Goal: Information Seeking & Learning: Learn about a topic

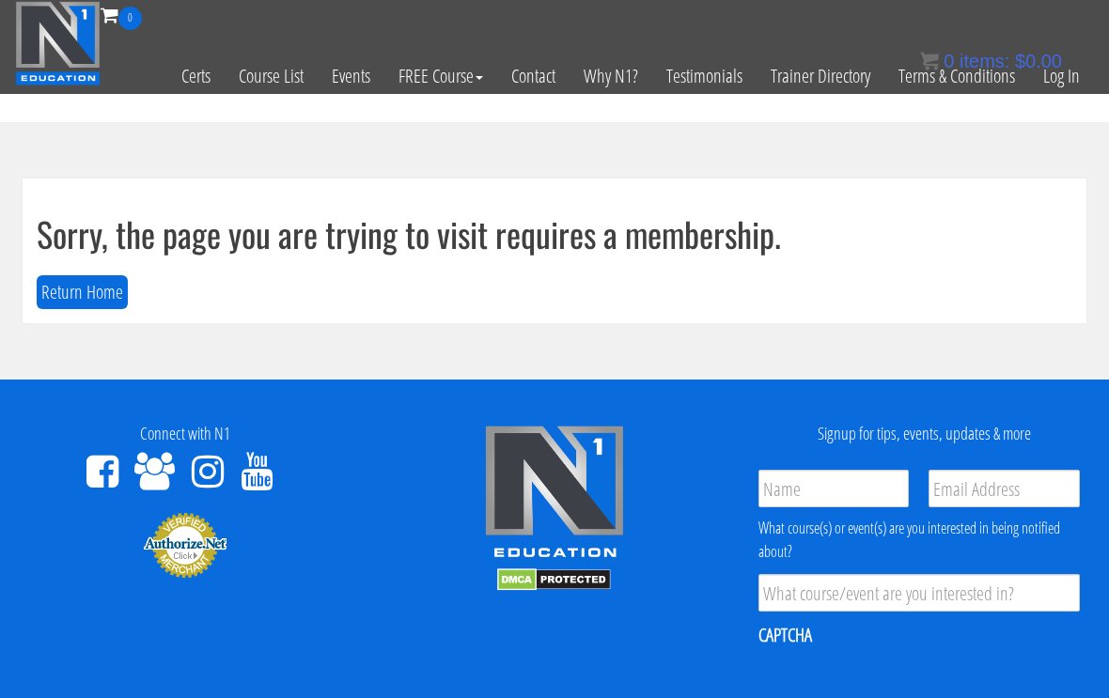
click at [1050, 84] on link "Log In" at bounding box center [1061, 76] width 65 height 92
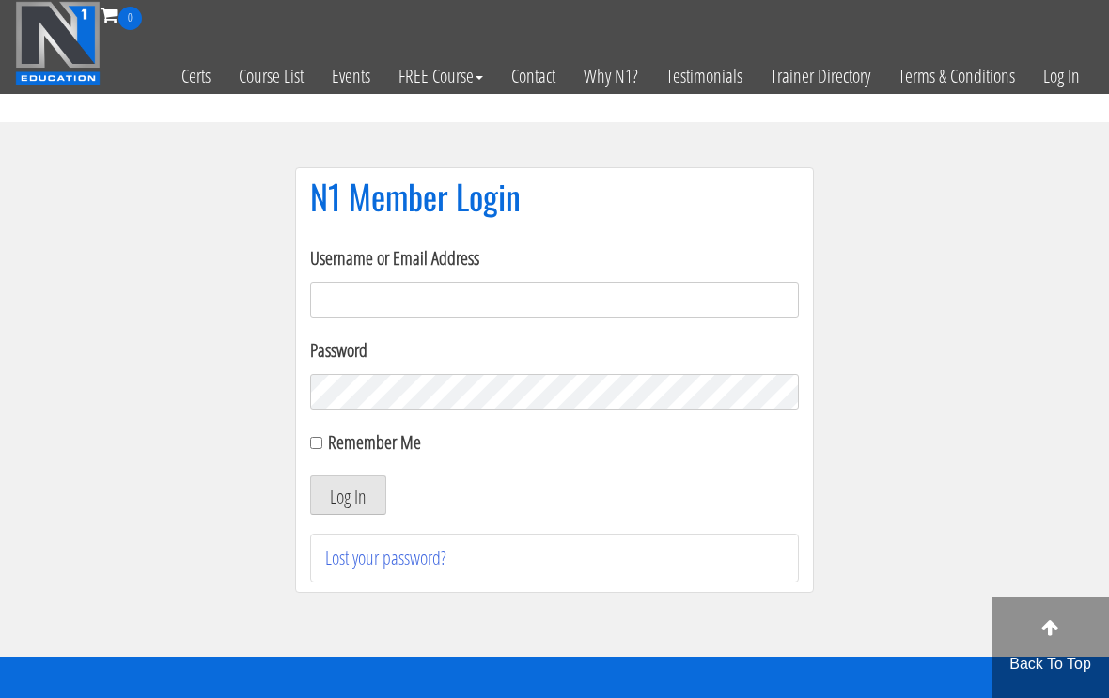
scroll to position [122, 0]
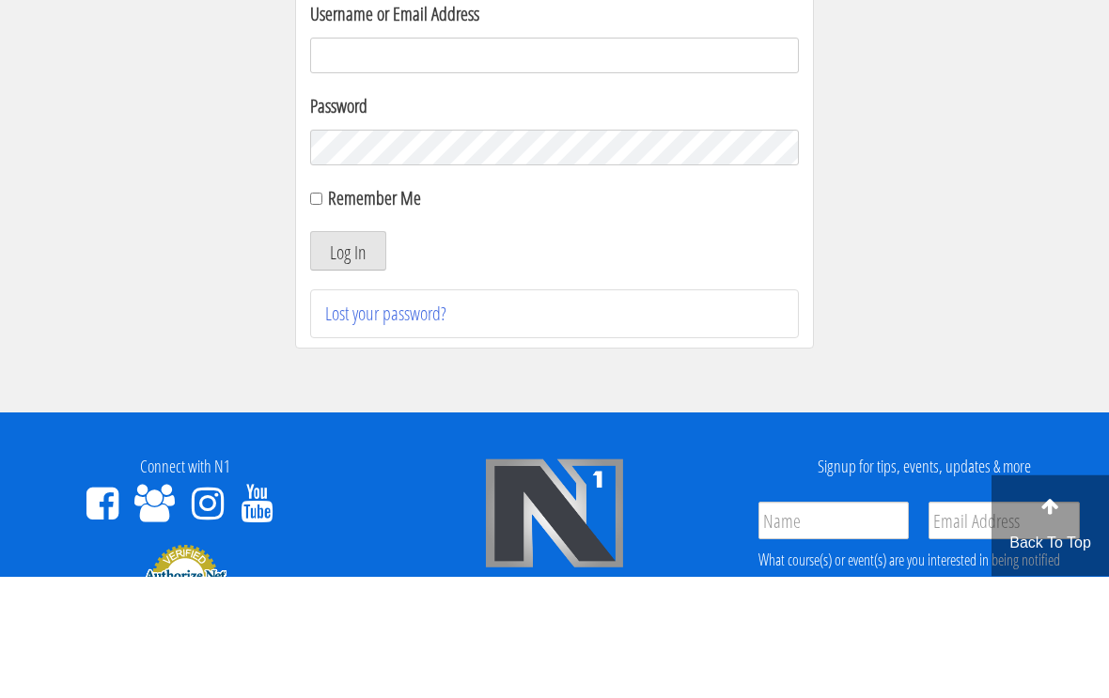
type input "[EMAIL_ADDRESS][DOMAIN_NAME]"
click at [348, 374] on button "Log In" at bounding box center [348, 372] width 76 height 39
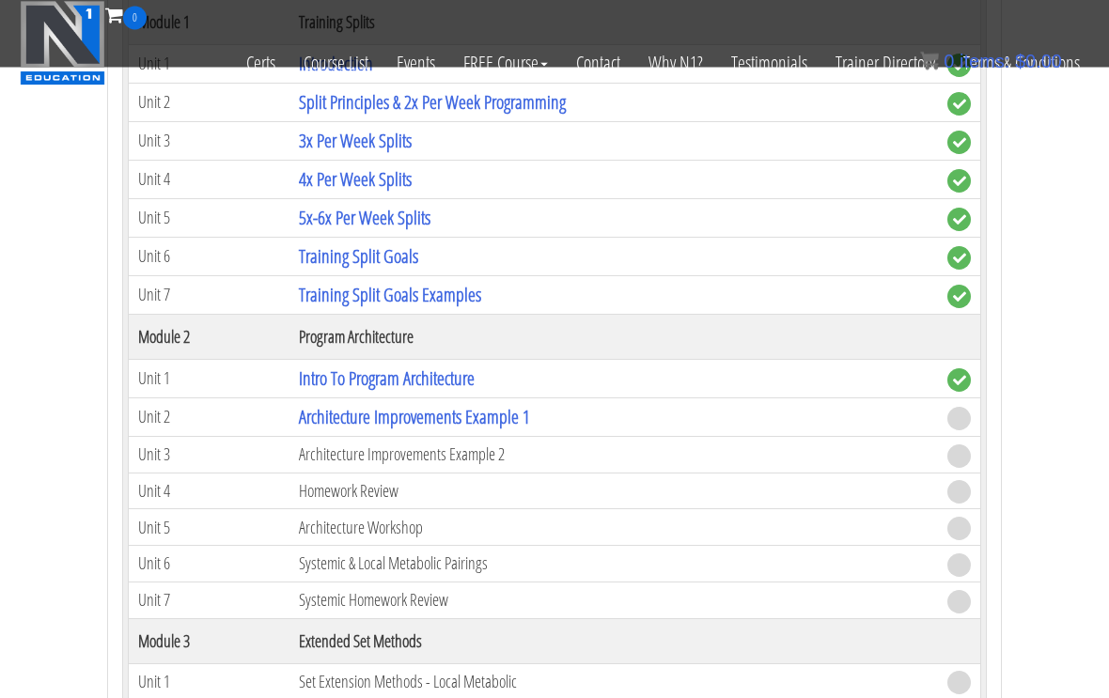
scroll to position [2294, 0]
click at [482, 407] on link "Architecture Improvements Example 1" at bounding box center [414, 416] width 231 height 25
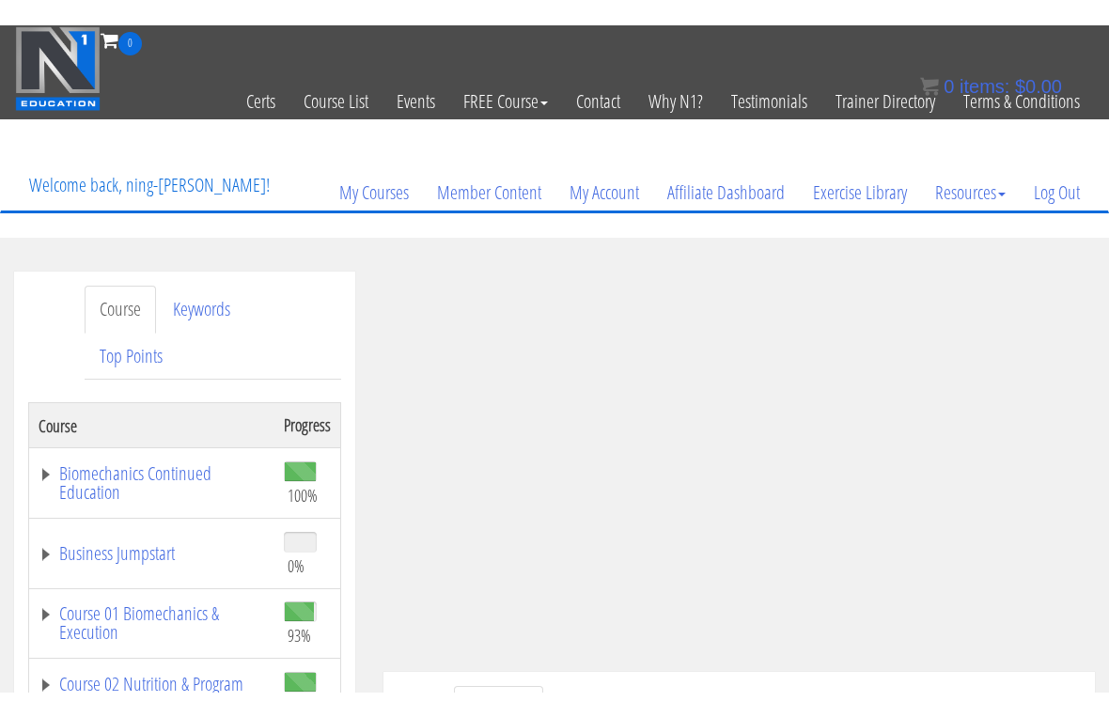
scroll to position [23, 0]
